Goal: Transaction & Acquisition: Purchase product/service

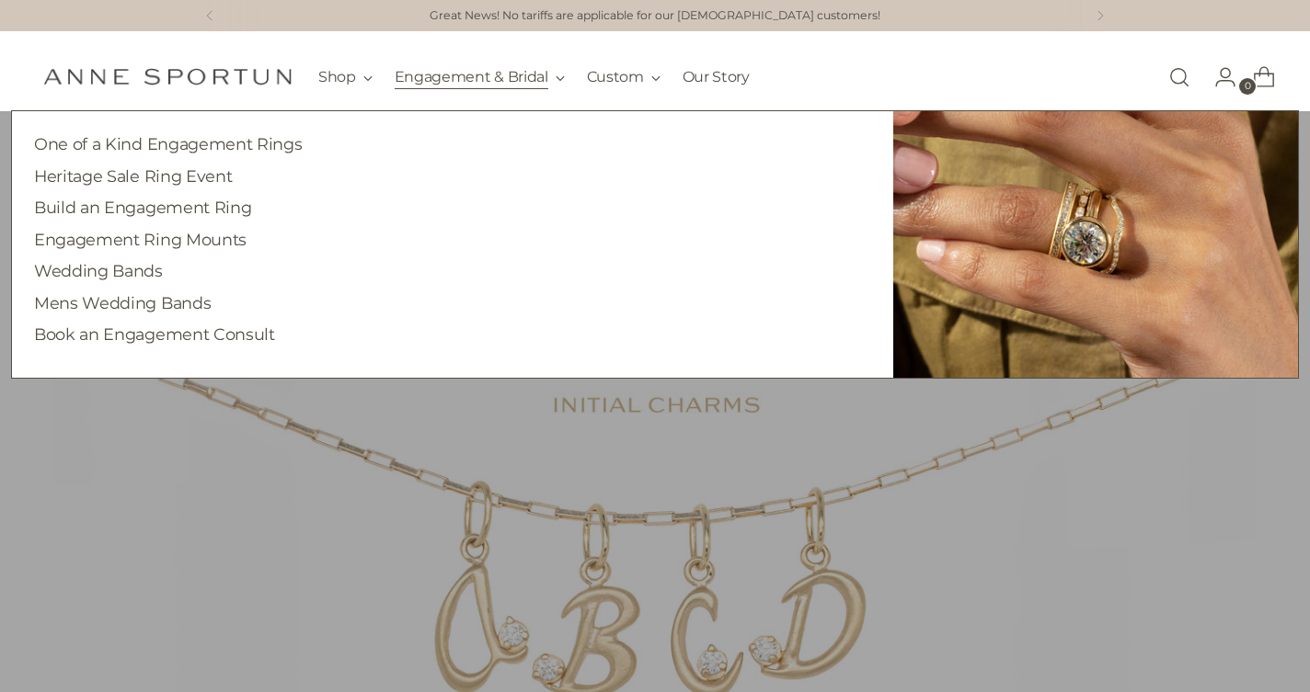
click at [492, 77] on button "Engagement & Bridal" at bounding box center [480, 77] width 170 height 40
click at [555, 75] on button "Engagement & Bridal" at bounding box center [480, 77] width 170 height 40
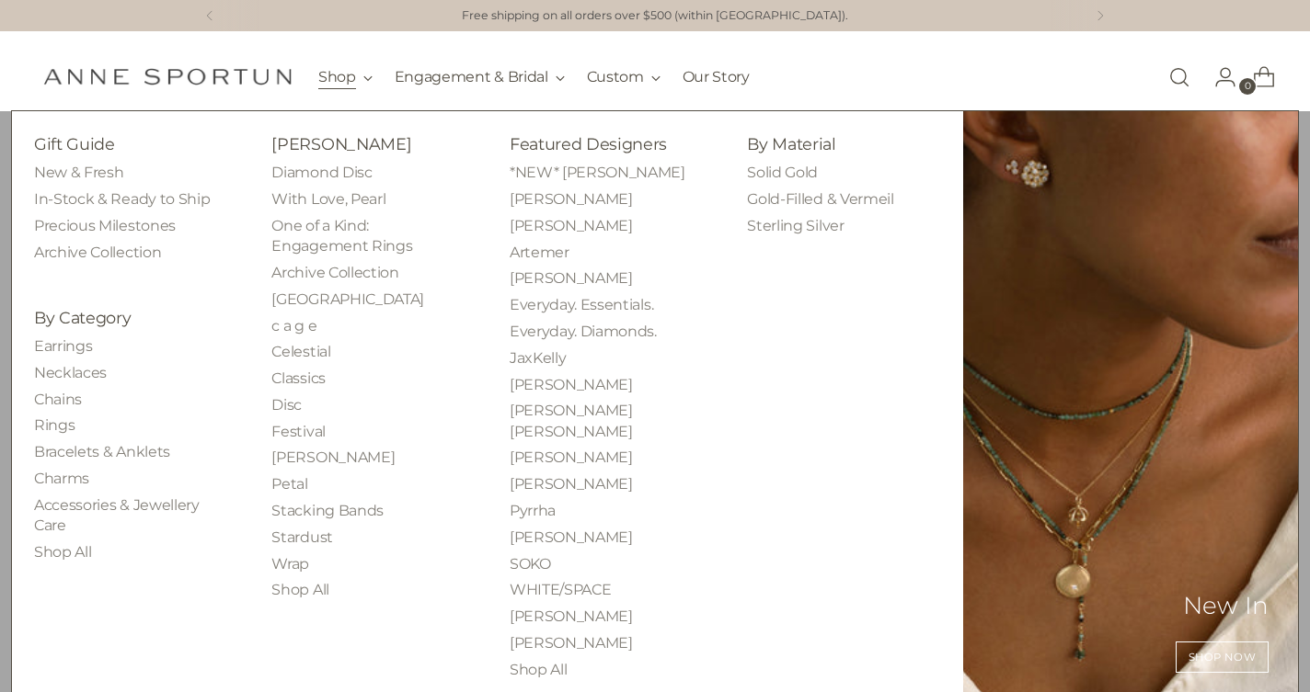
click at [349, 83] on button "Shop" at bounding box center [345, 77] width 54 height 40
click at [52, 419] on link "Rings" at bounding box center [54, 425] width 40 height 17
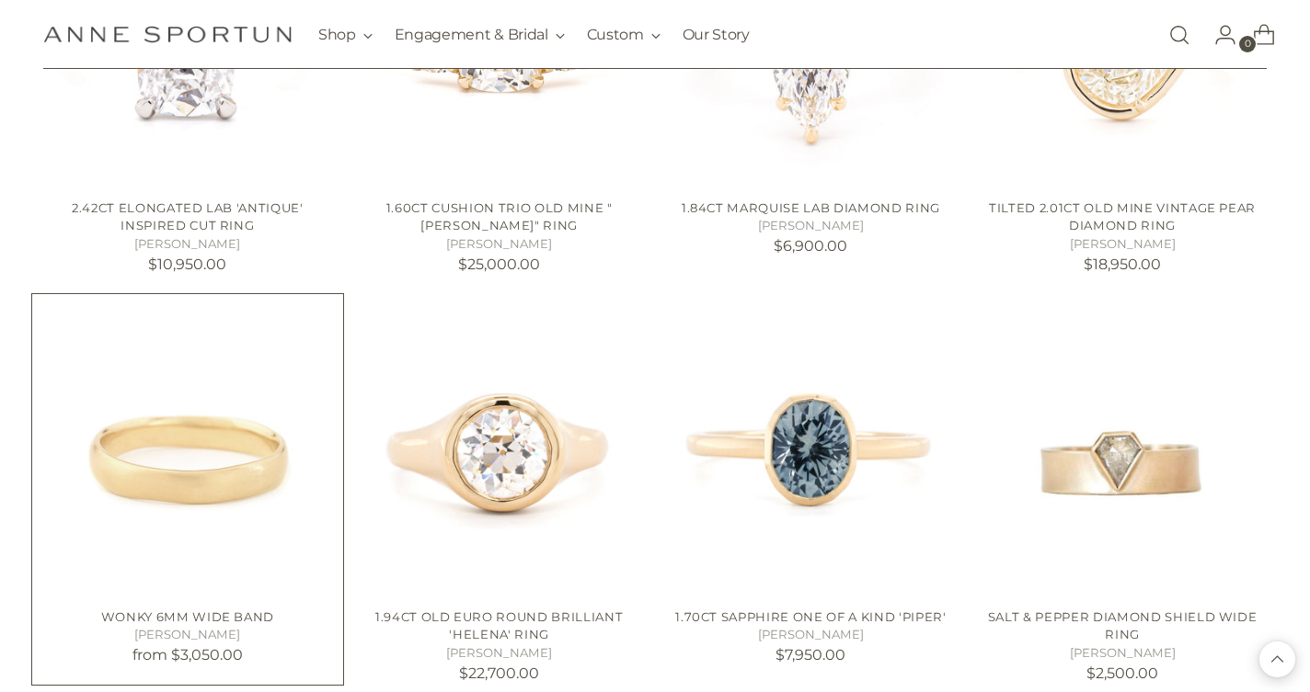
scroll to position [2609, 0]
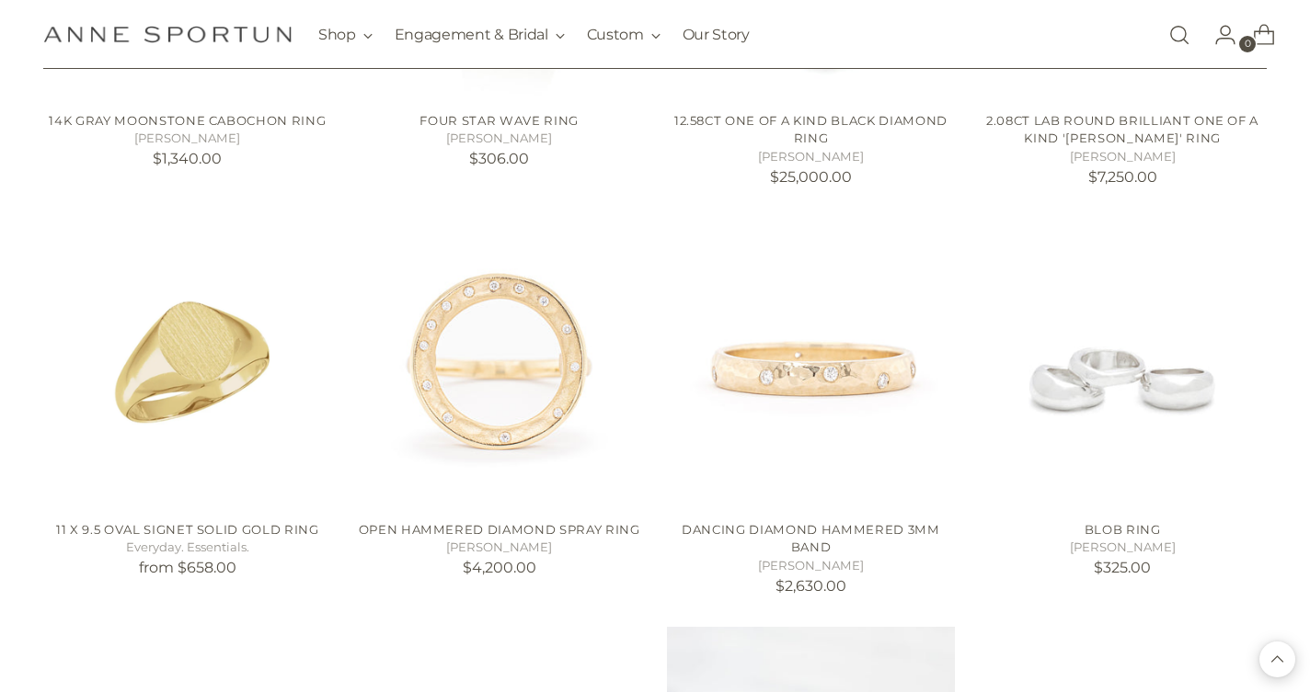
scroll to position [3500, 0]
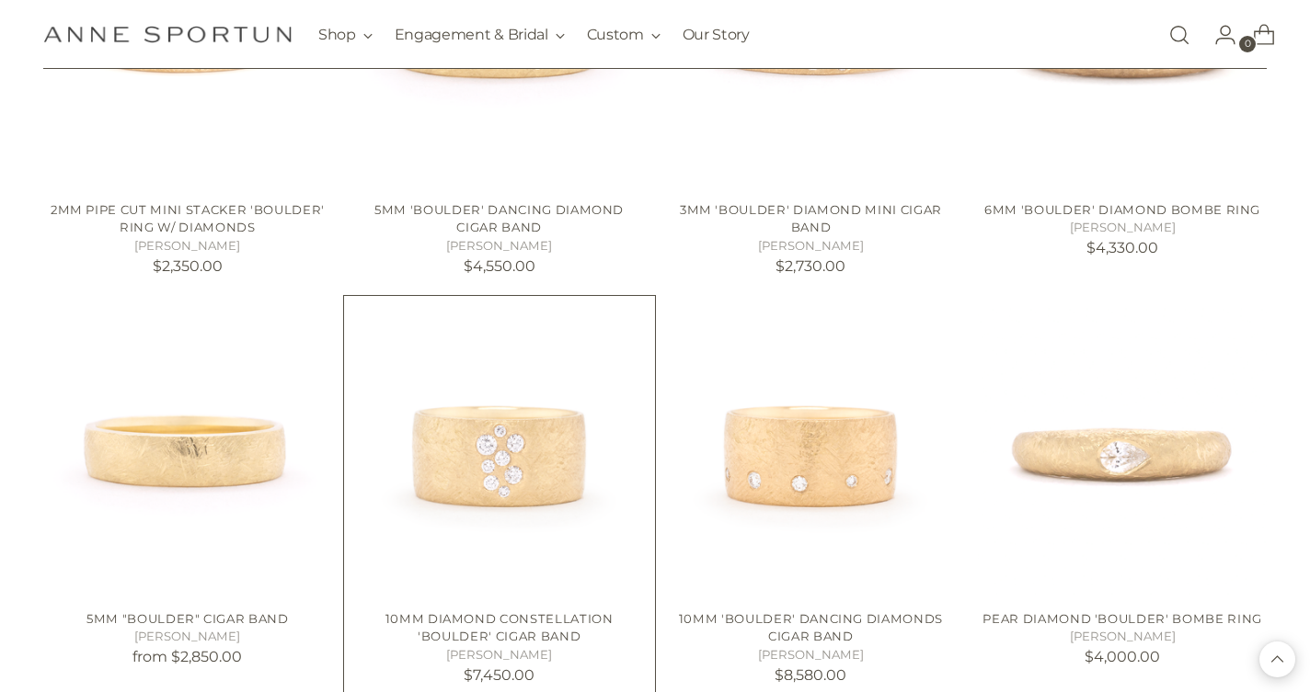
scroll to position [11950, 0]
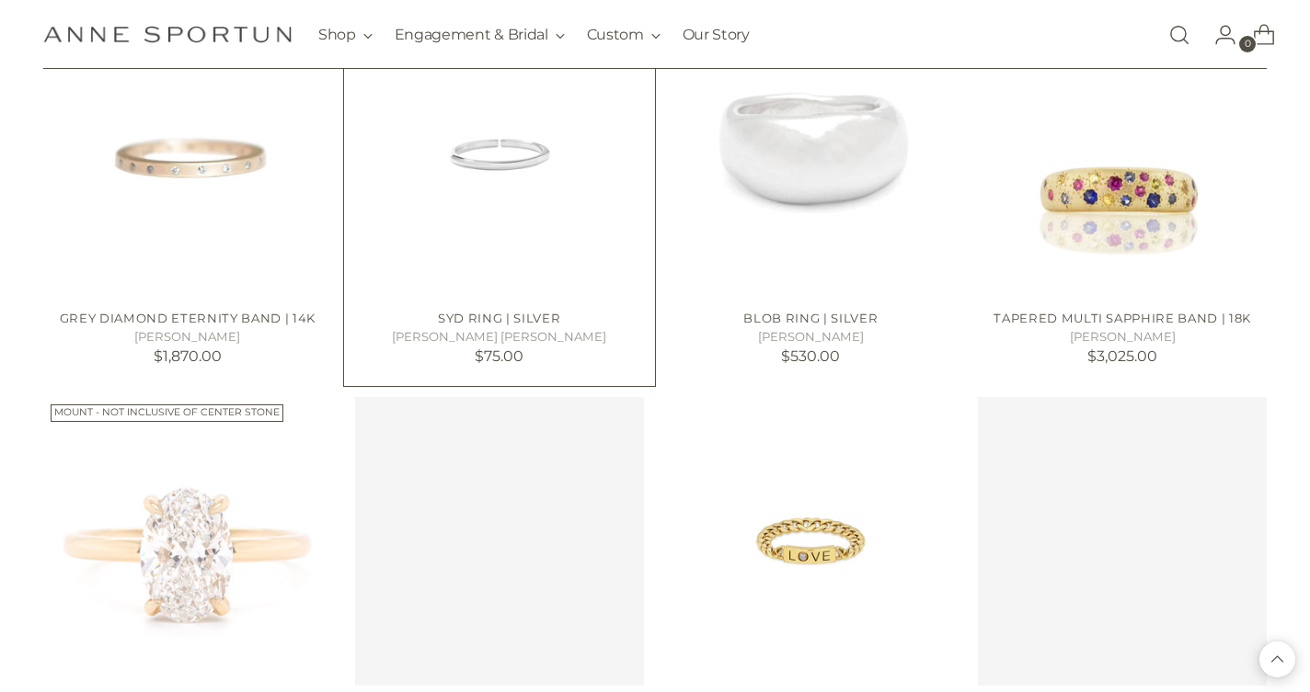
scroll to position [14223, 1]
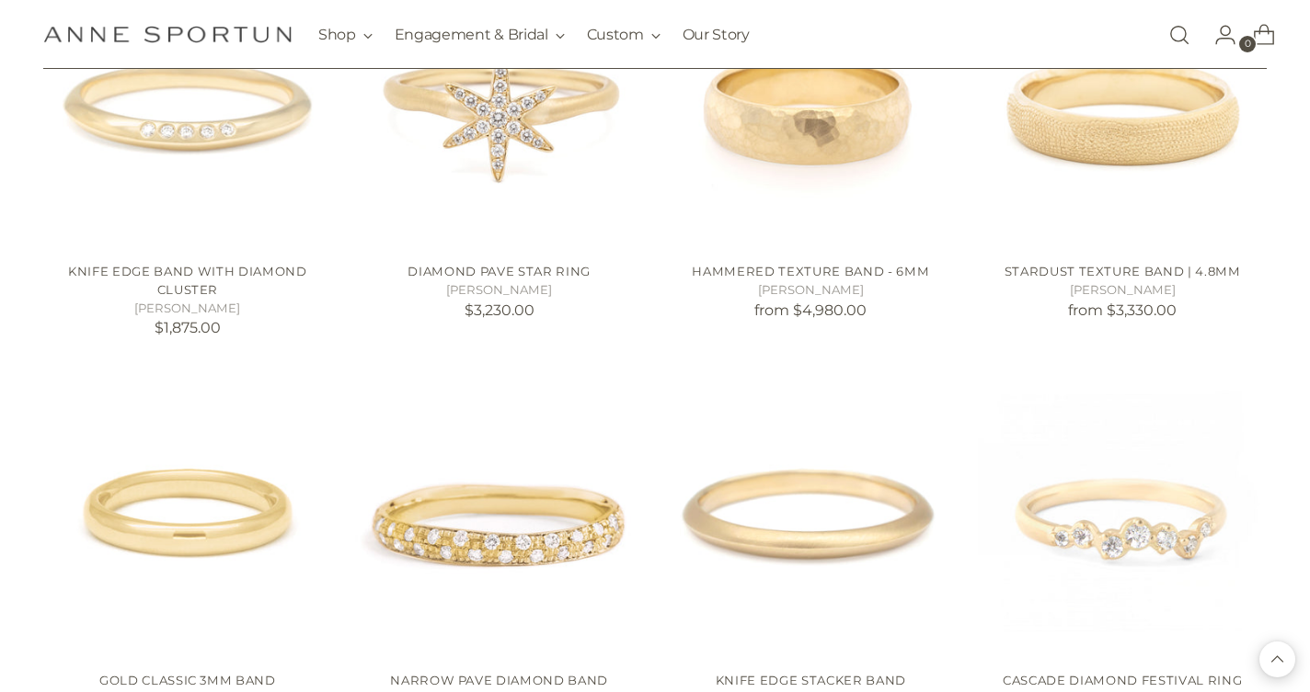
scroll to position [19183, 0]
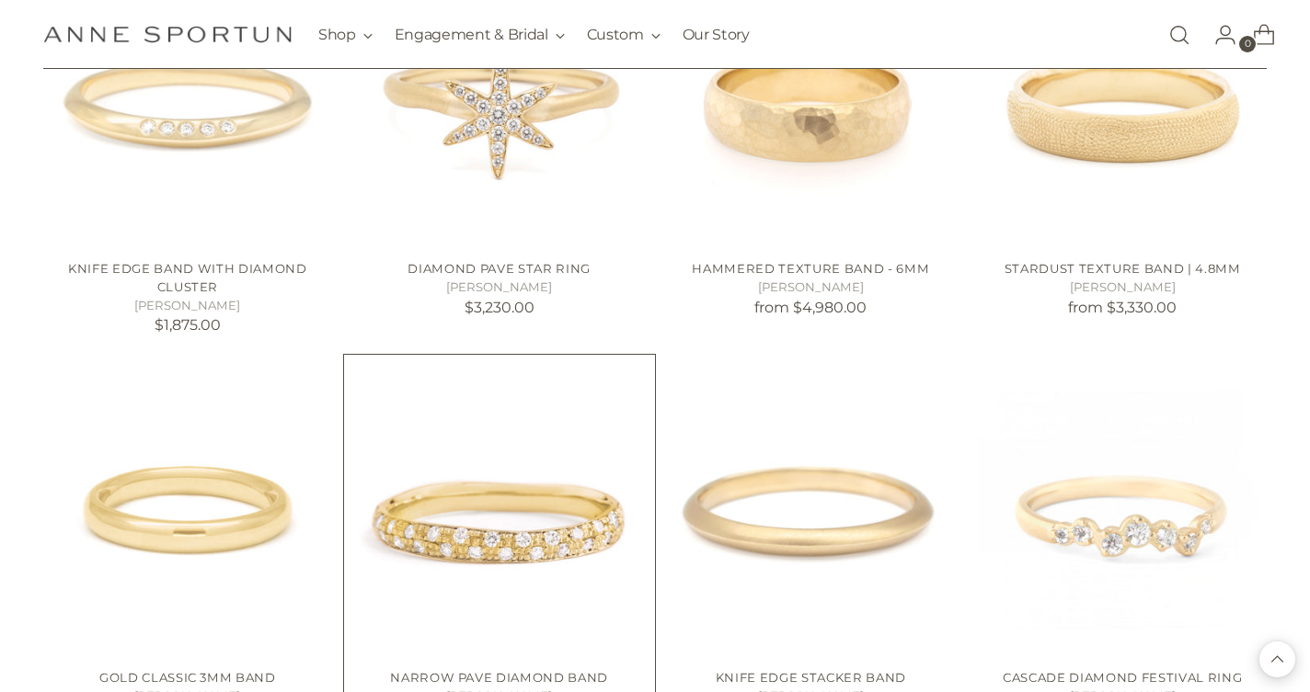
click at [0, 0] on img "Narrow Pave Diamond Band" at bounding box center [0, 0] width 0 height 0
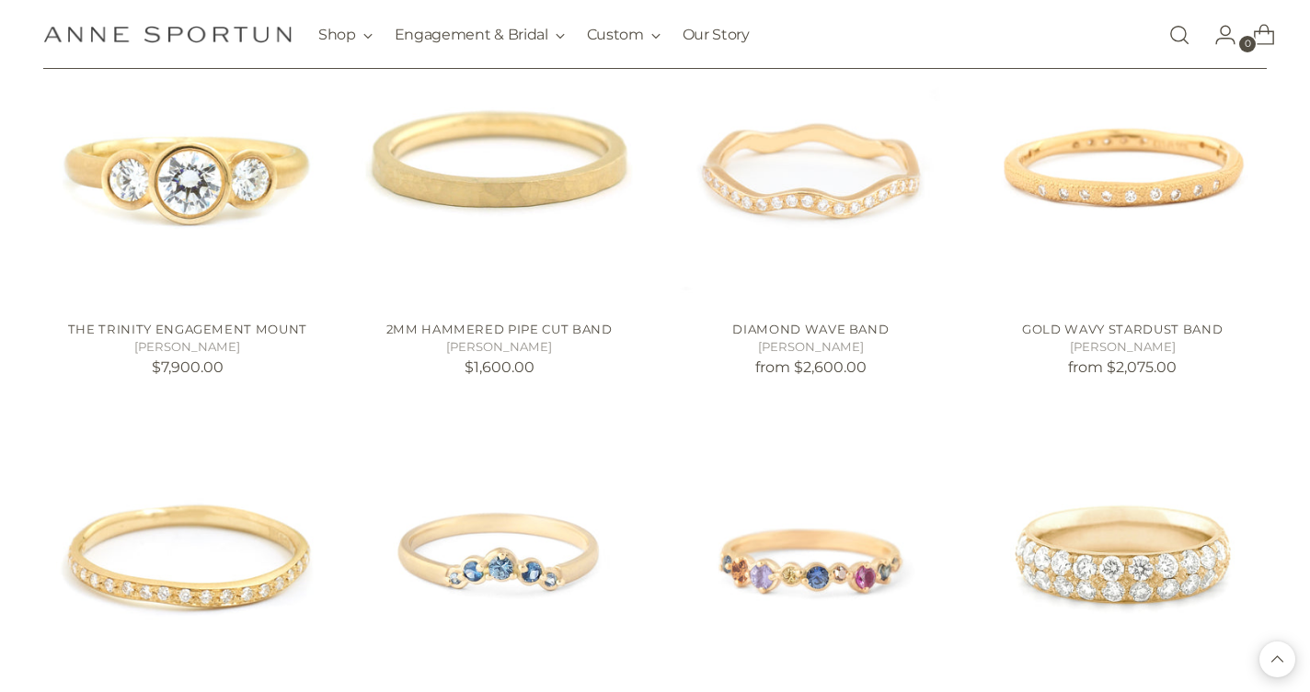
scroll to position [21526, 0]
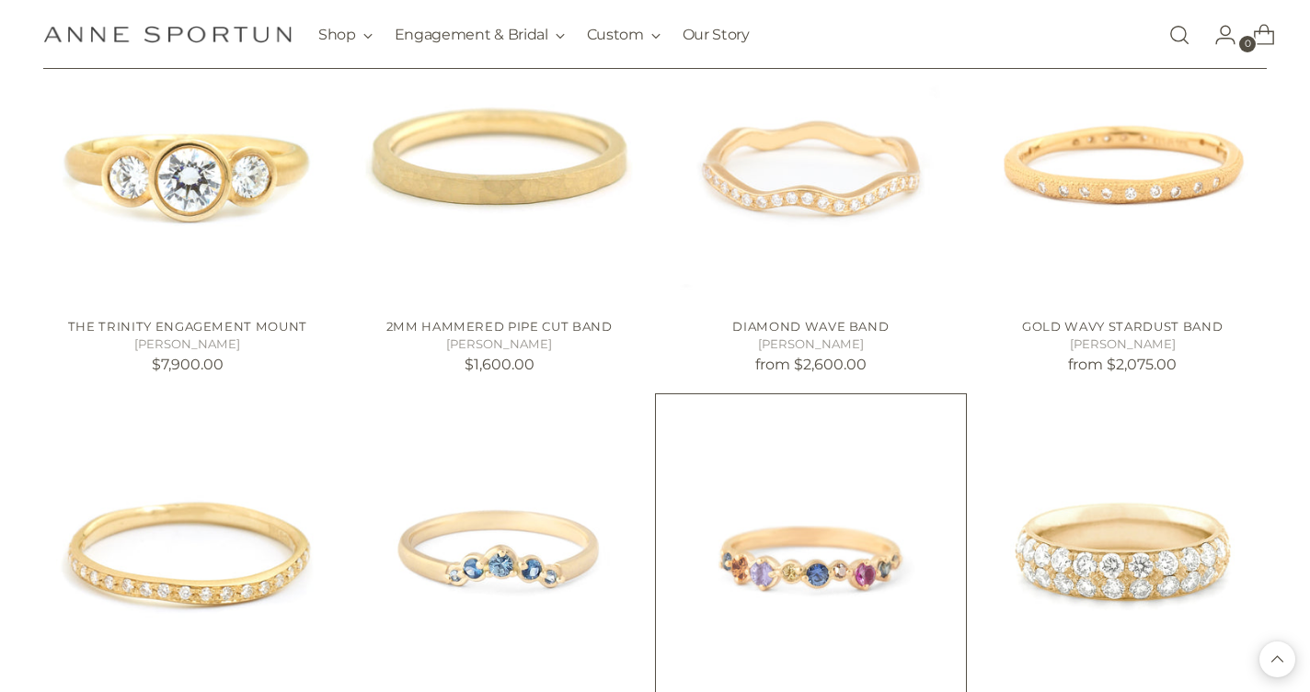
click at [0, 0] on img "Kaleidoscope Sapphire Ring" at bounding box center [0, 0] width 0 height 0
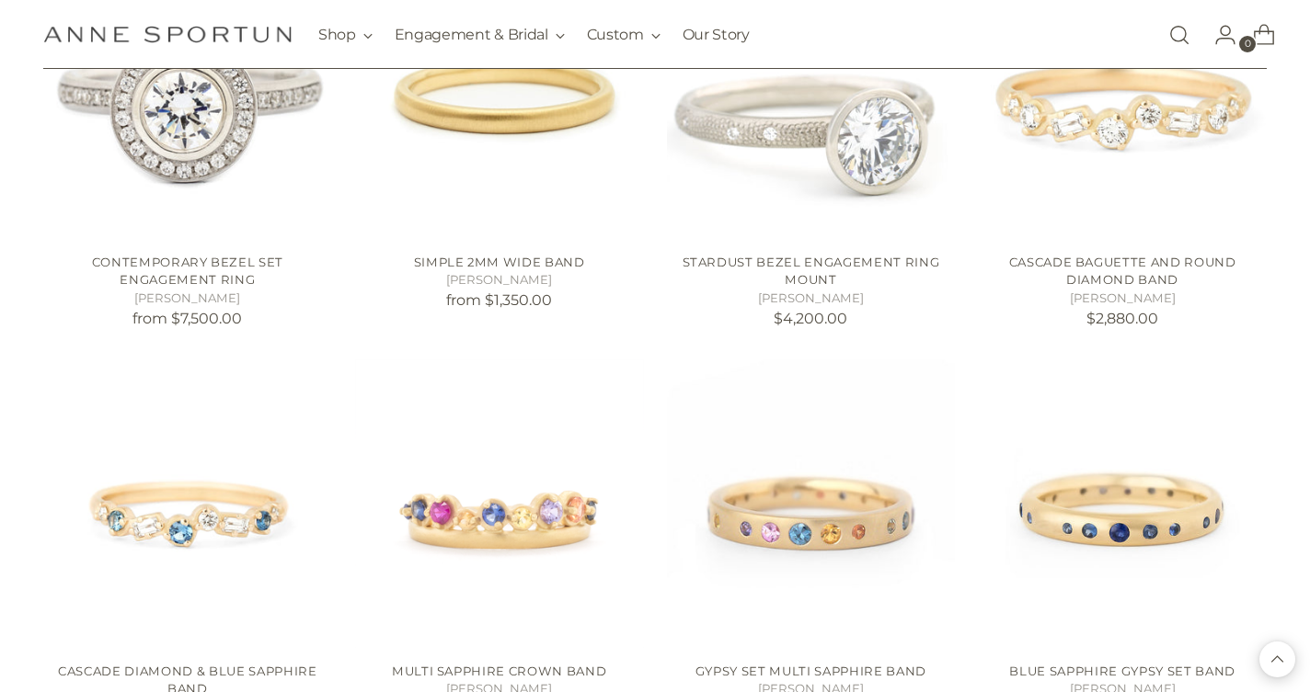
scroll to position [24386, 0]
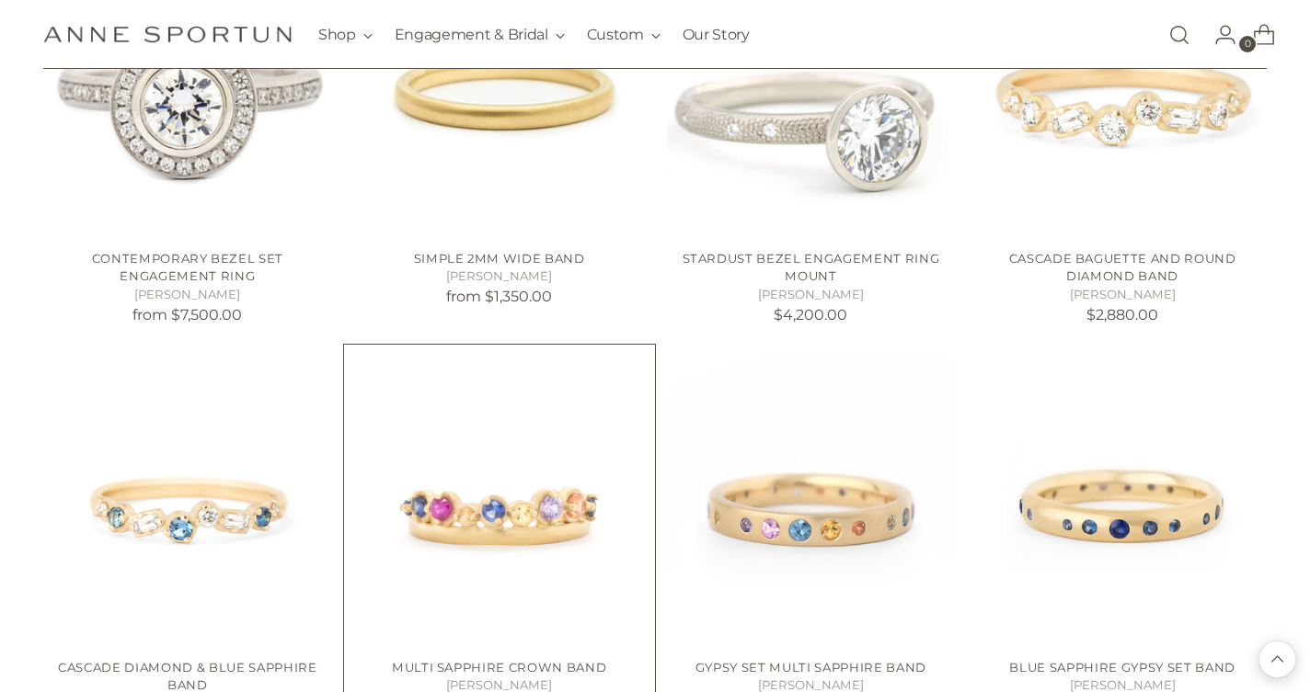
click at [0, 0] on img "Multi Sapphire Crown Band" at bounding box center [0, 0] width 0 height 0
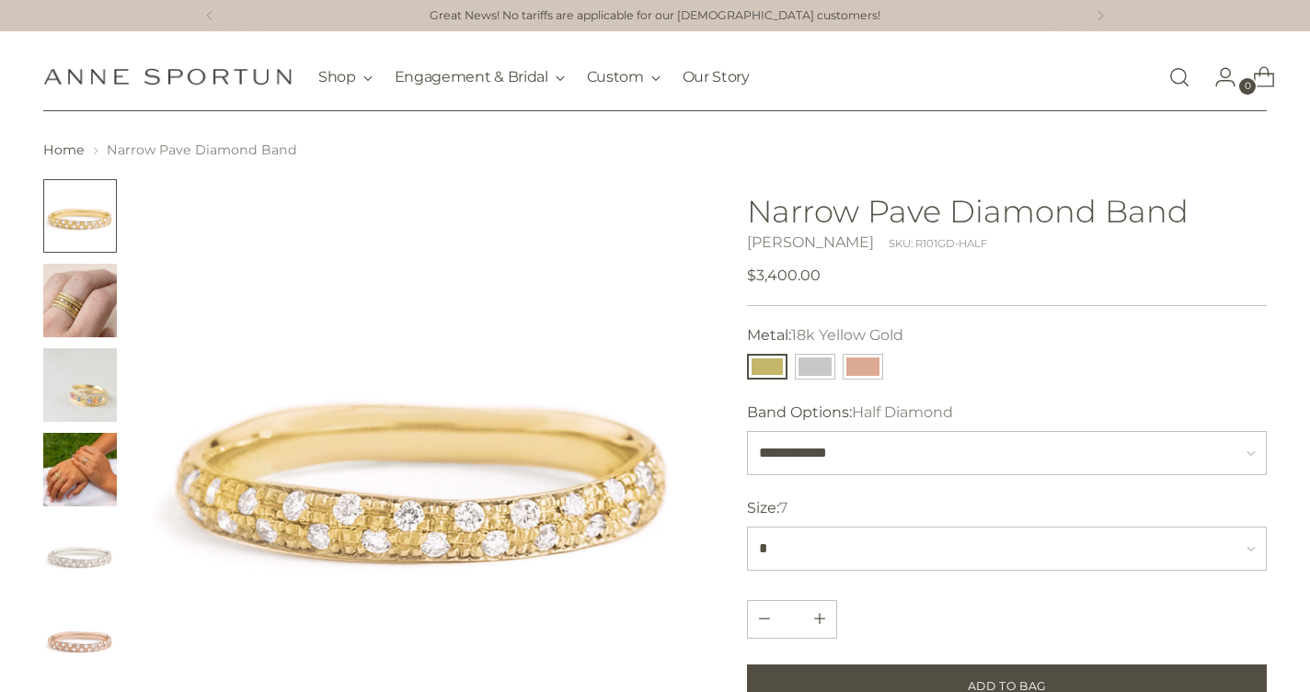
click at [92, 396] on img "Change image to image 3" at bounding box center [80, 386] width 74 height 74
